Goal: Find specific page/section: Find specific page/section

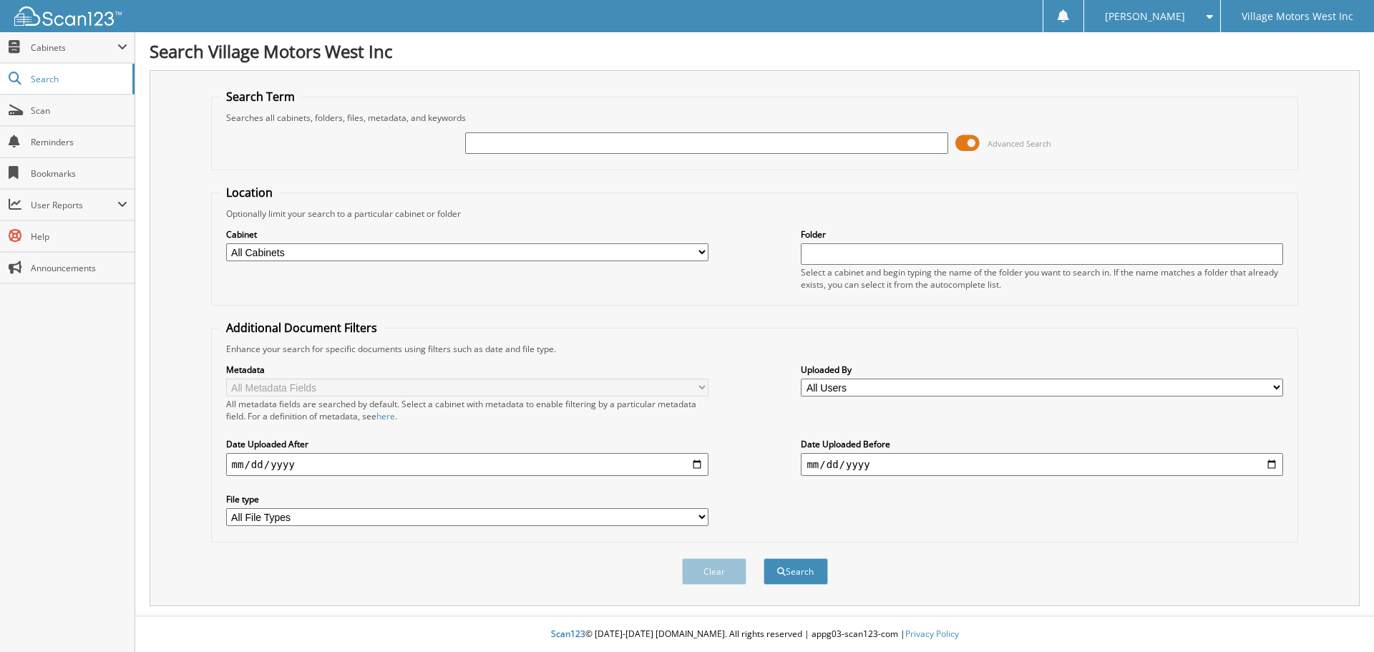
drag, startPoint x: 489, startPoint y: 635, endPoint x: 504, endPoint y: 474, distance: 161.7
click at [489, 633] on div "Scan123 © [DATE]-[DATE] [DOMAIN_NAME]. All rights reserved | appg03-scan123-com…" at bounding box center [754, 634] width 1239 height 35
click at [486, 137] on input "text" at bounding box center [706, 142] width 482 height 21
type input "113477"
click at [764, 558] on button "Search" at bounding box center [796, 571] width 64 height 26
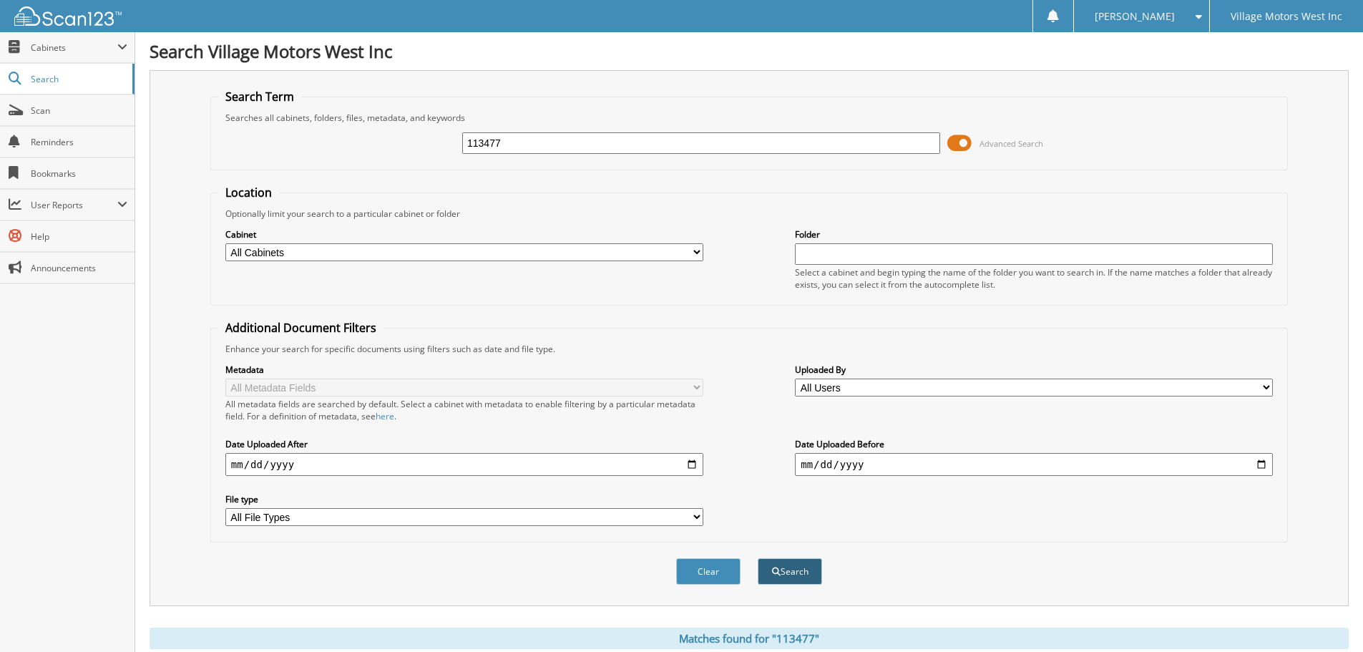
click at [790, 562] on button "Search" at bounding box center [790, 571] width 64 height 26
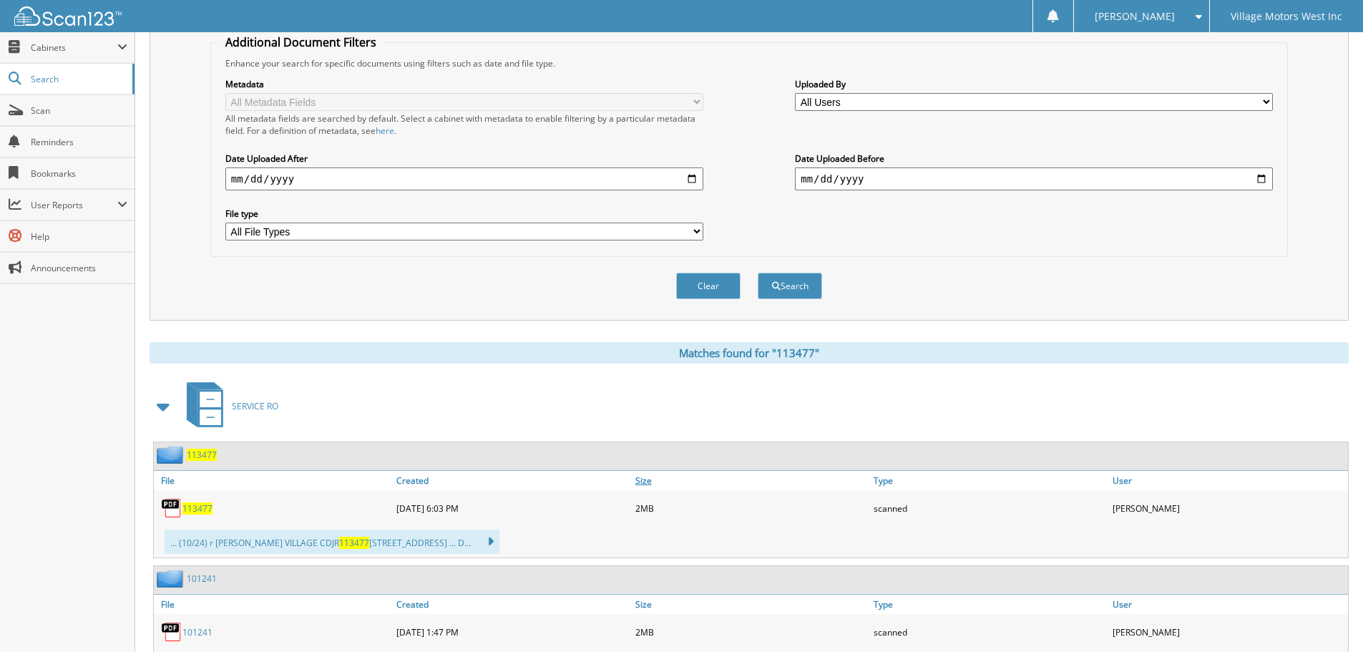
scroll to position [351, 0]
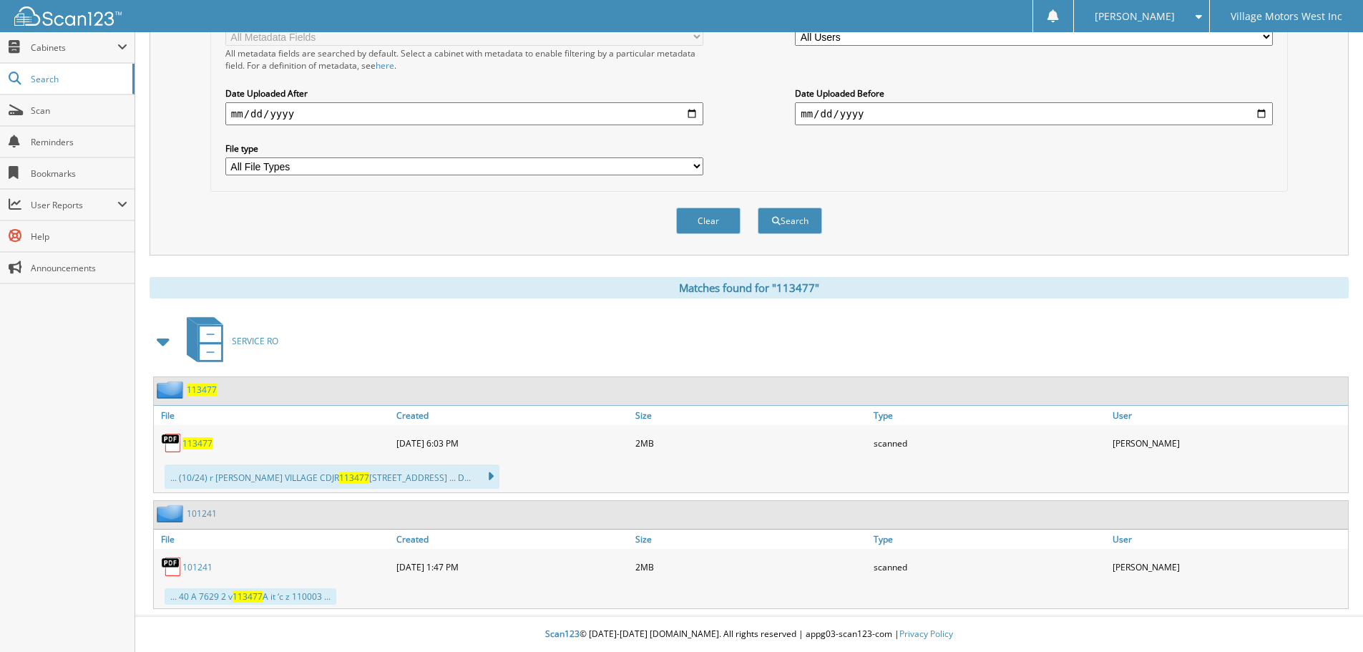
click at [193, 444] on span "113477" at bounding box center [197, 443] width 30 height 12
